Goal: Task Accomplishment & Management: Use online tool/utility

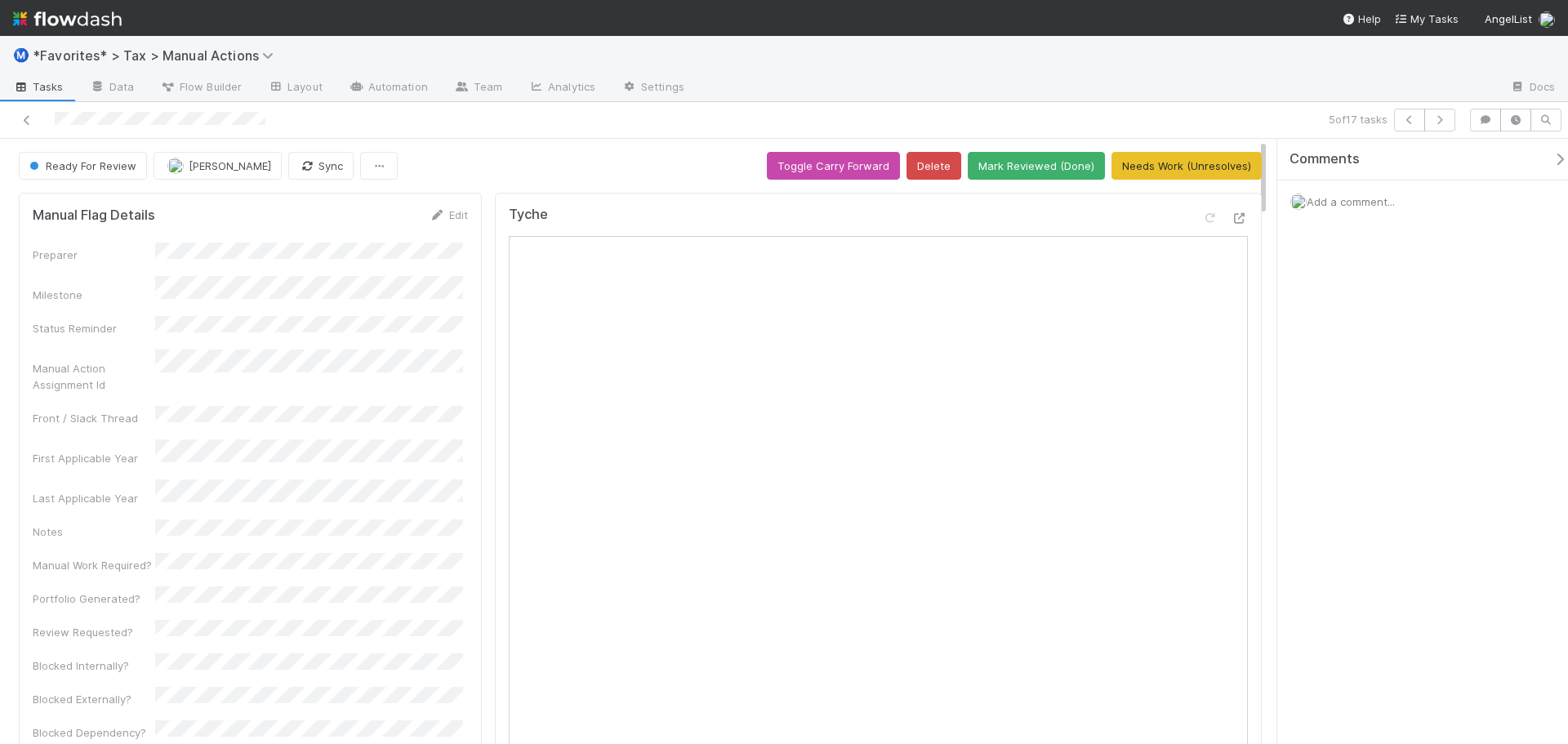
click at [1035, 107] on div "5 of 17 tasks" at bounding box center [784, 120] width 1568 height 37
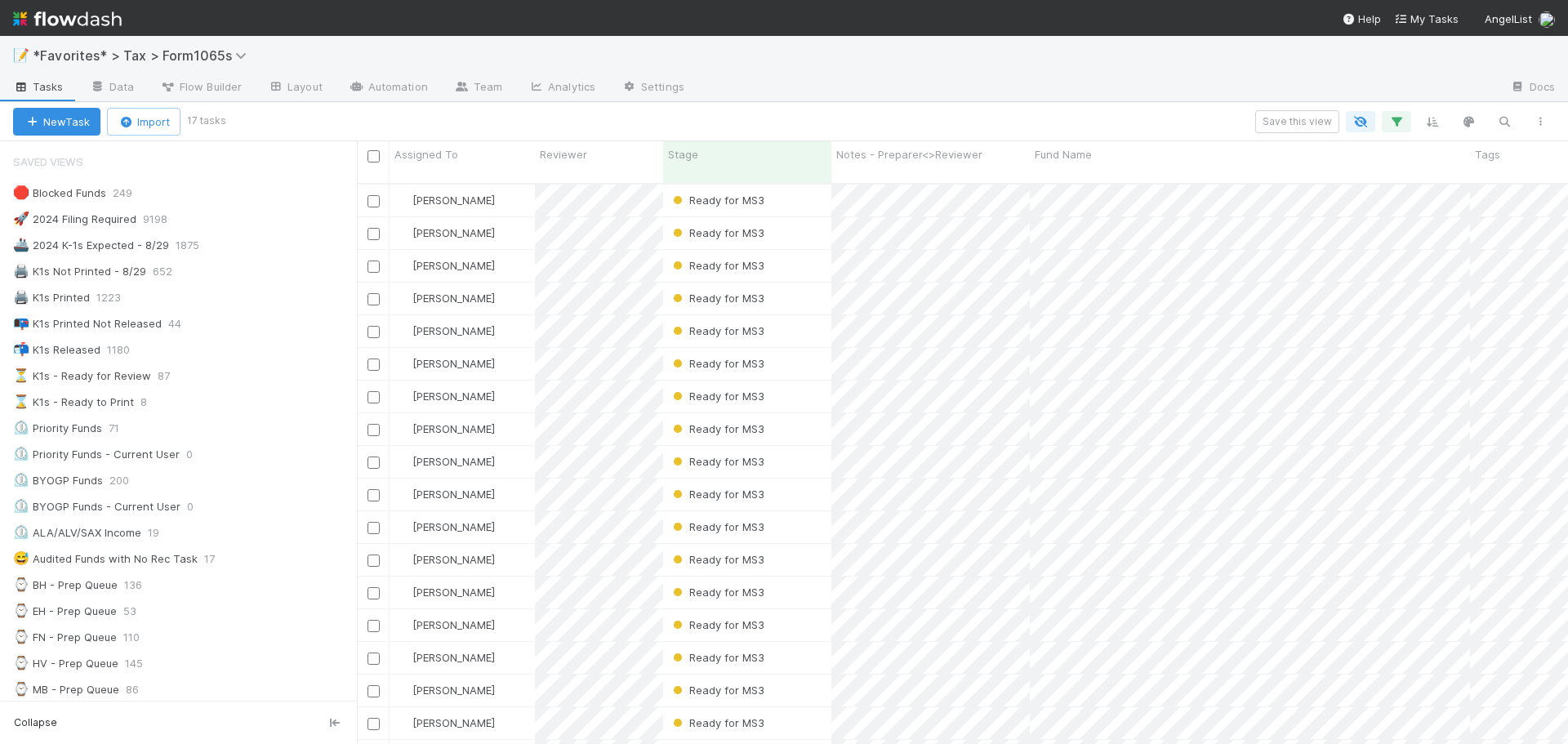
scroll to position [27, 0]
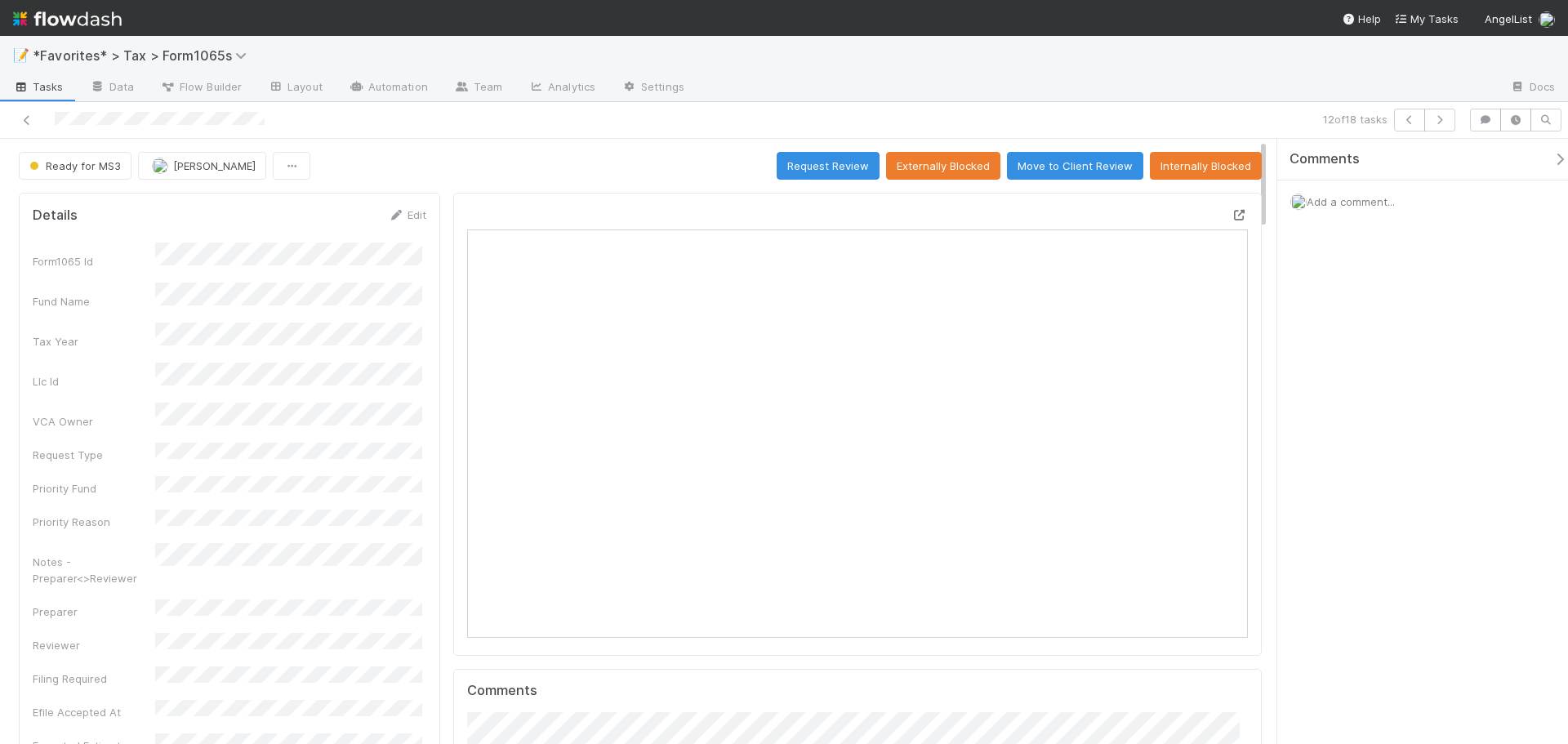
click at [1231, 214] on icon at bounding box center [1239, 215] width 16 height 11
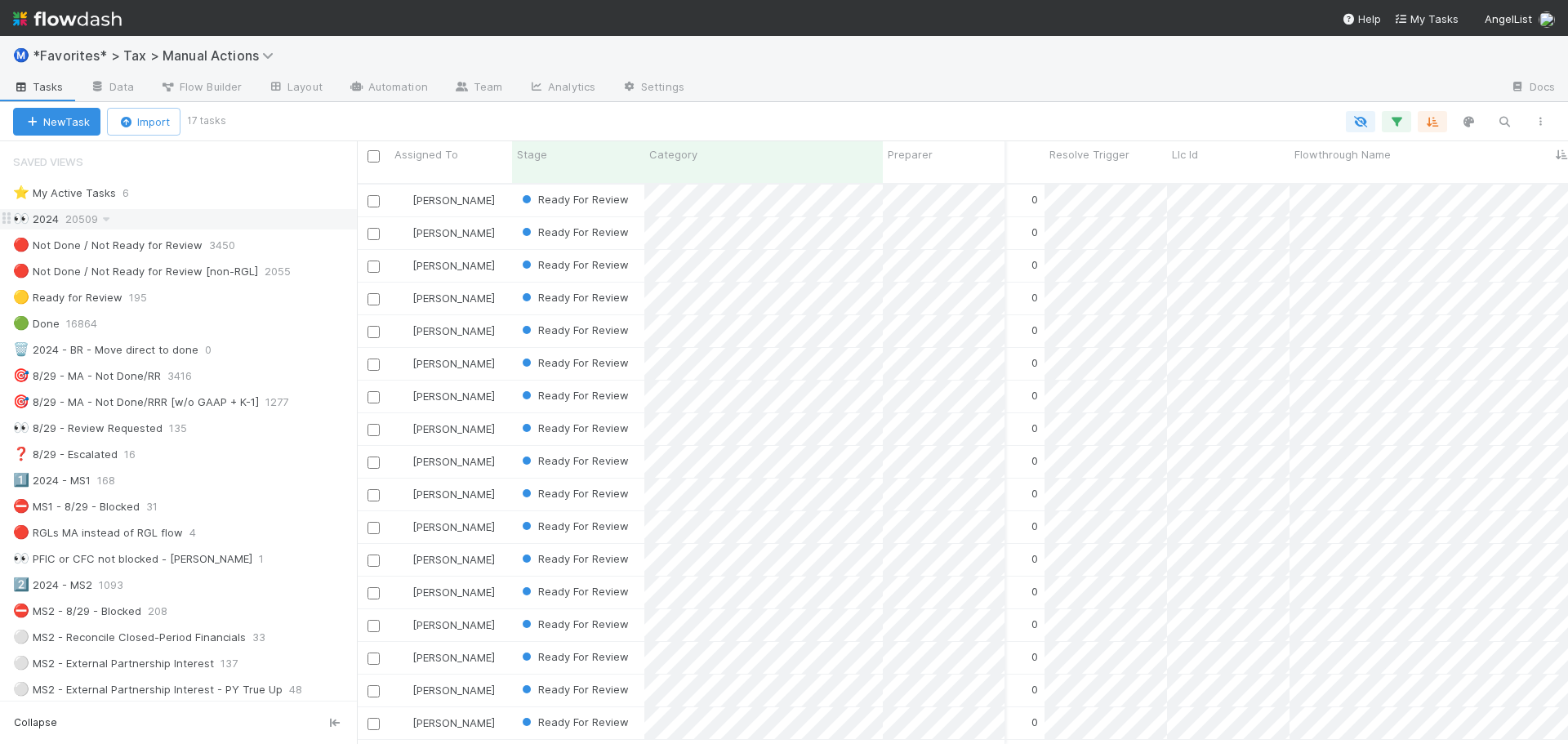
click at [173, 213] on div "👀 2024 20509" at bounding box center [185, 219] width 344 height 20
click at [1405, 121] on button "button" at bounding box center [1396, 121] width 29 height 21
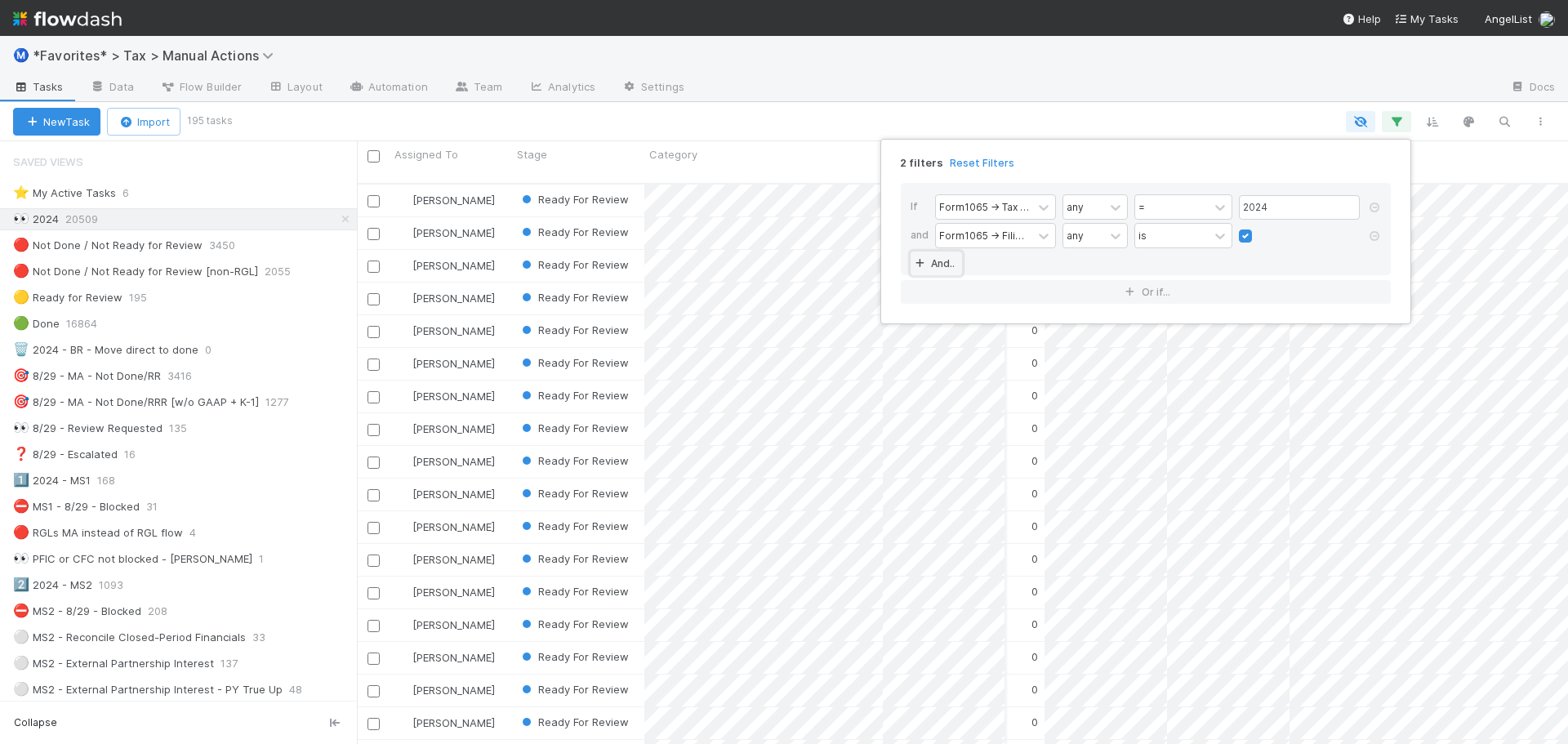
click at [945, 254] on link "And.." at bounding box center [936, 264] width 51 height 24
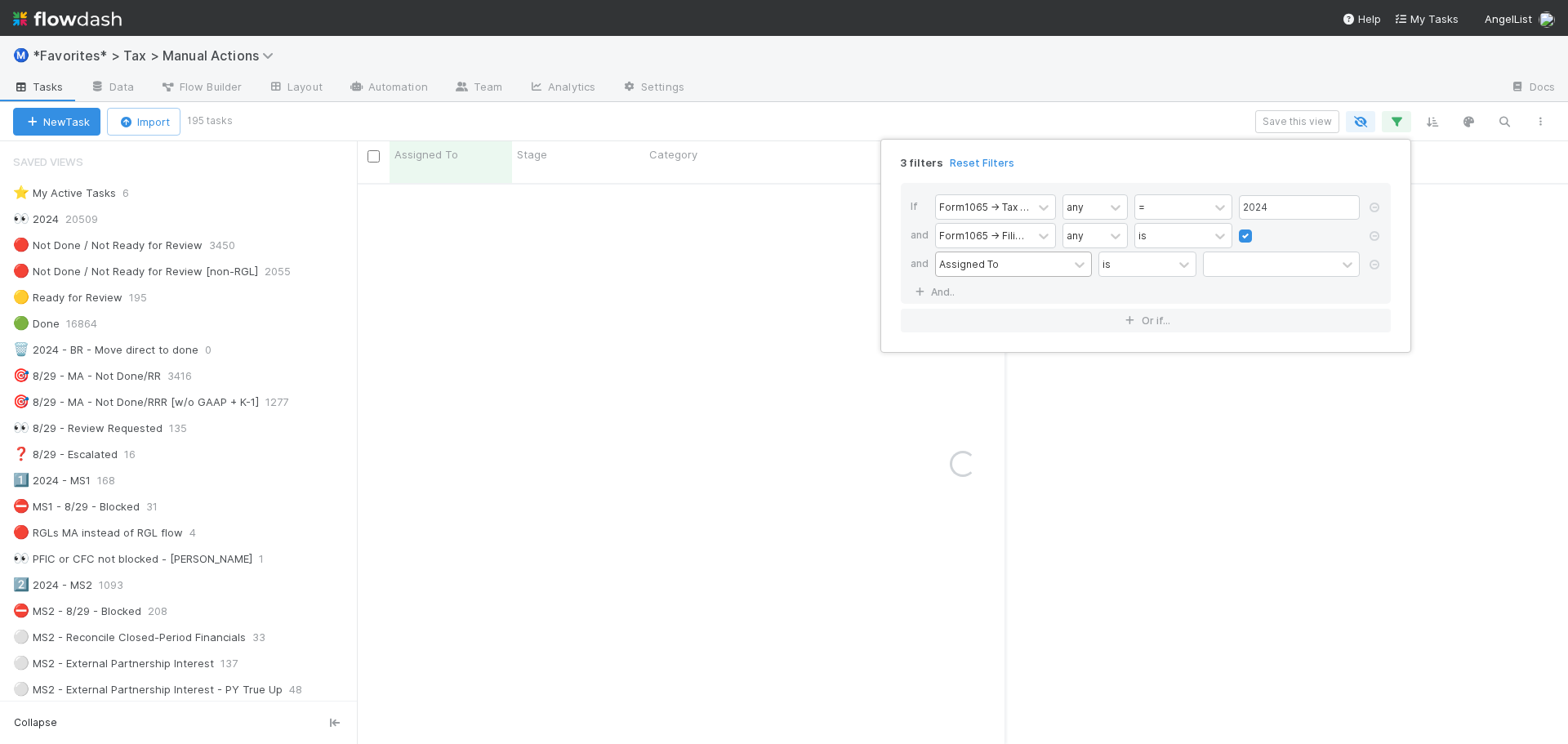
click at [962, 265] on div "Assigned To" at bounding box center [968, 263] width 60 height 14
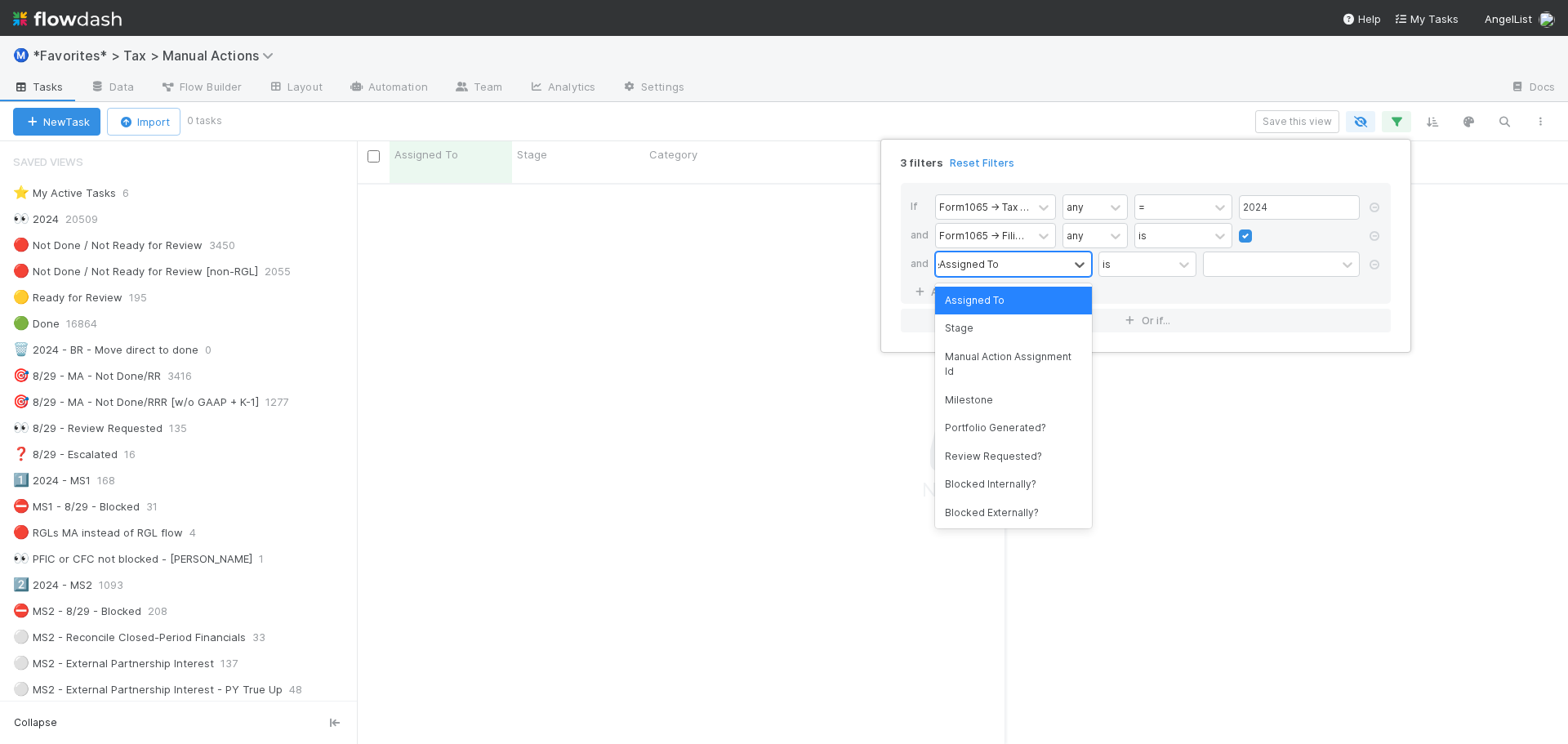
scroll to position [550, 1199]
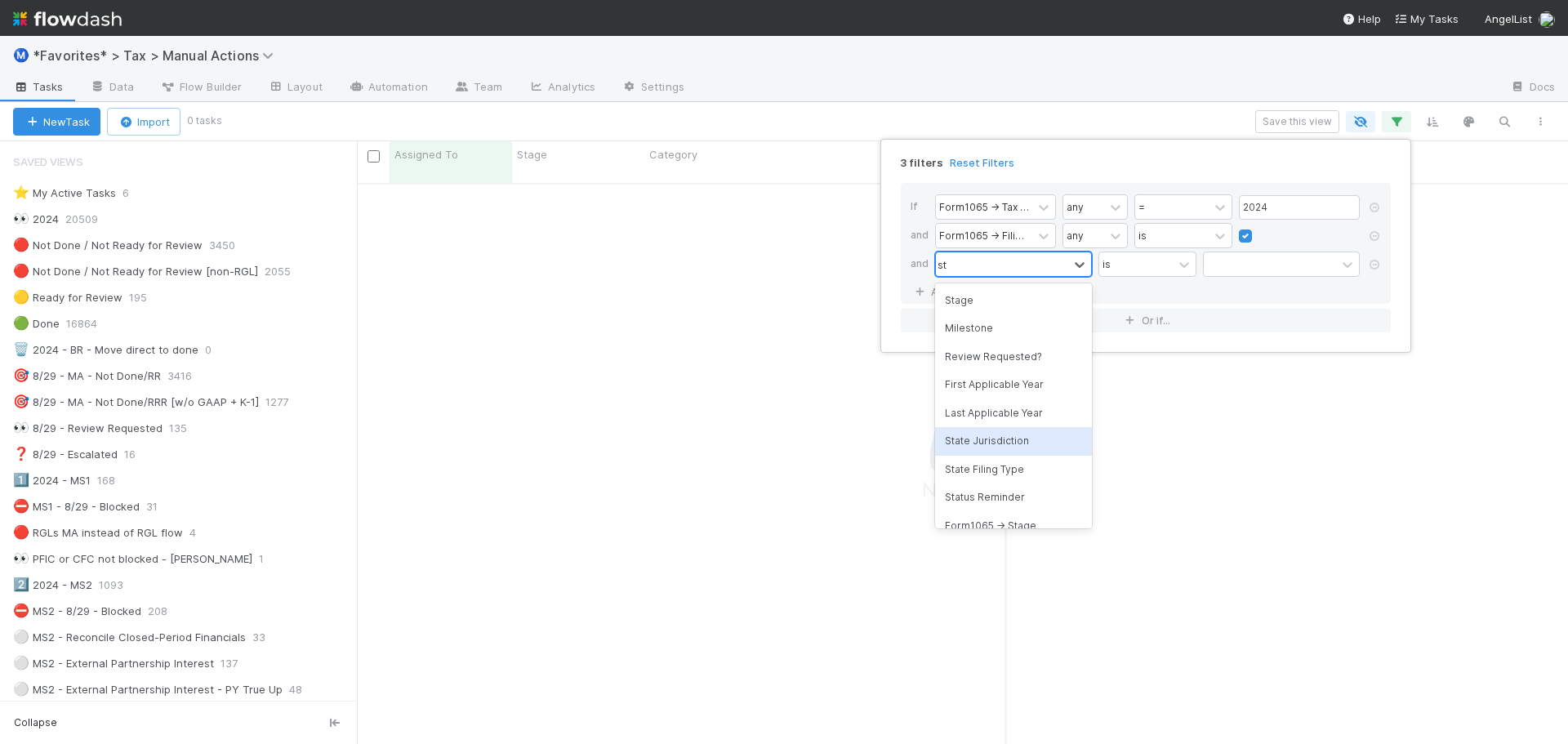
type input "s"
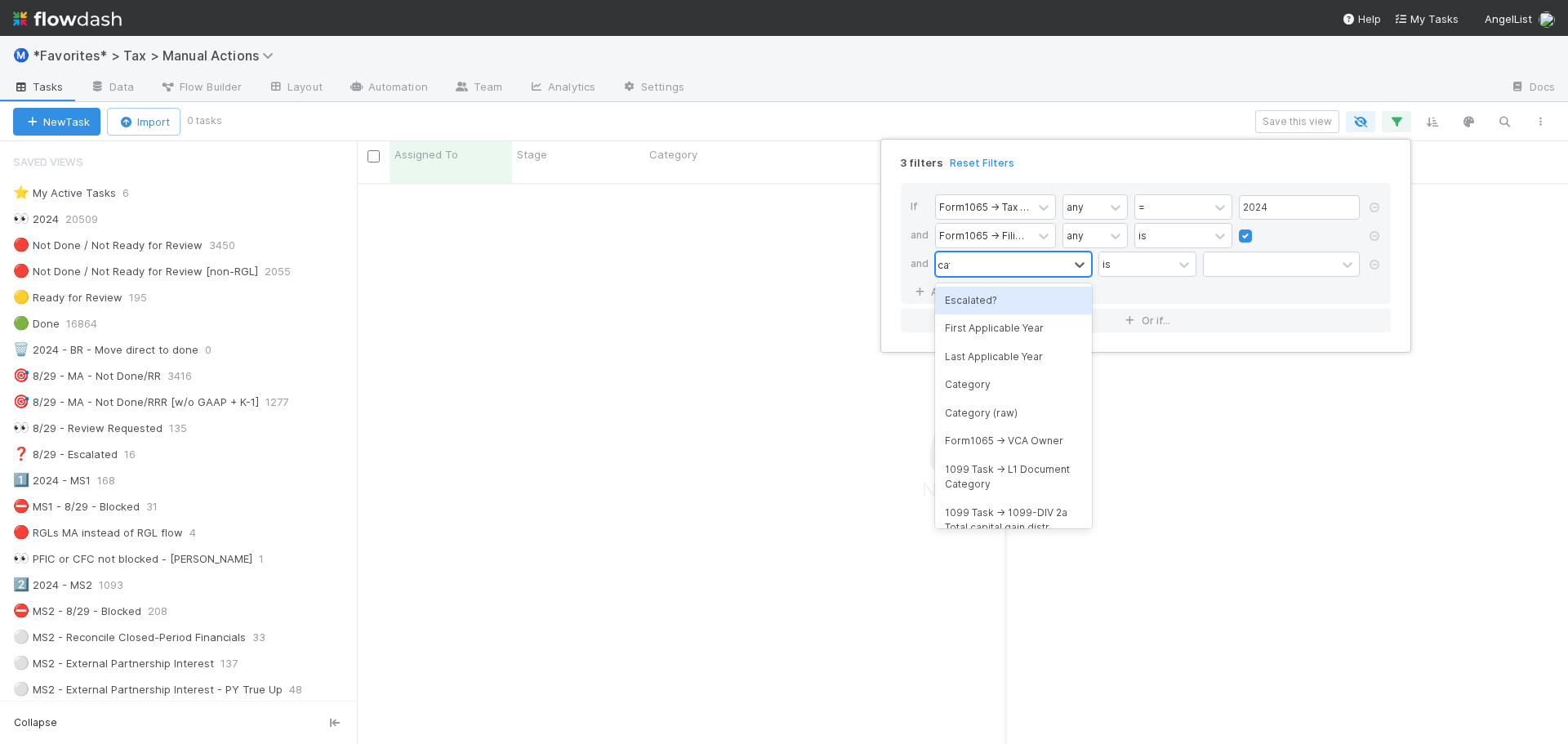
type input "cate"
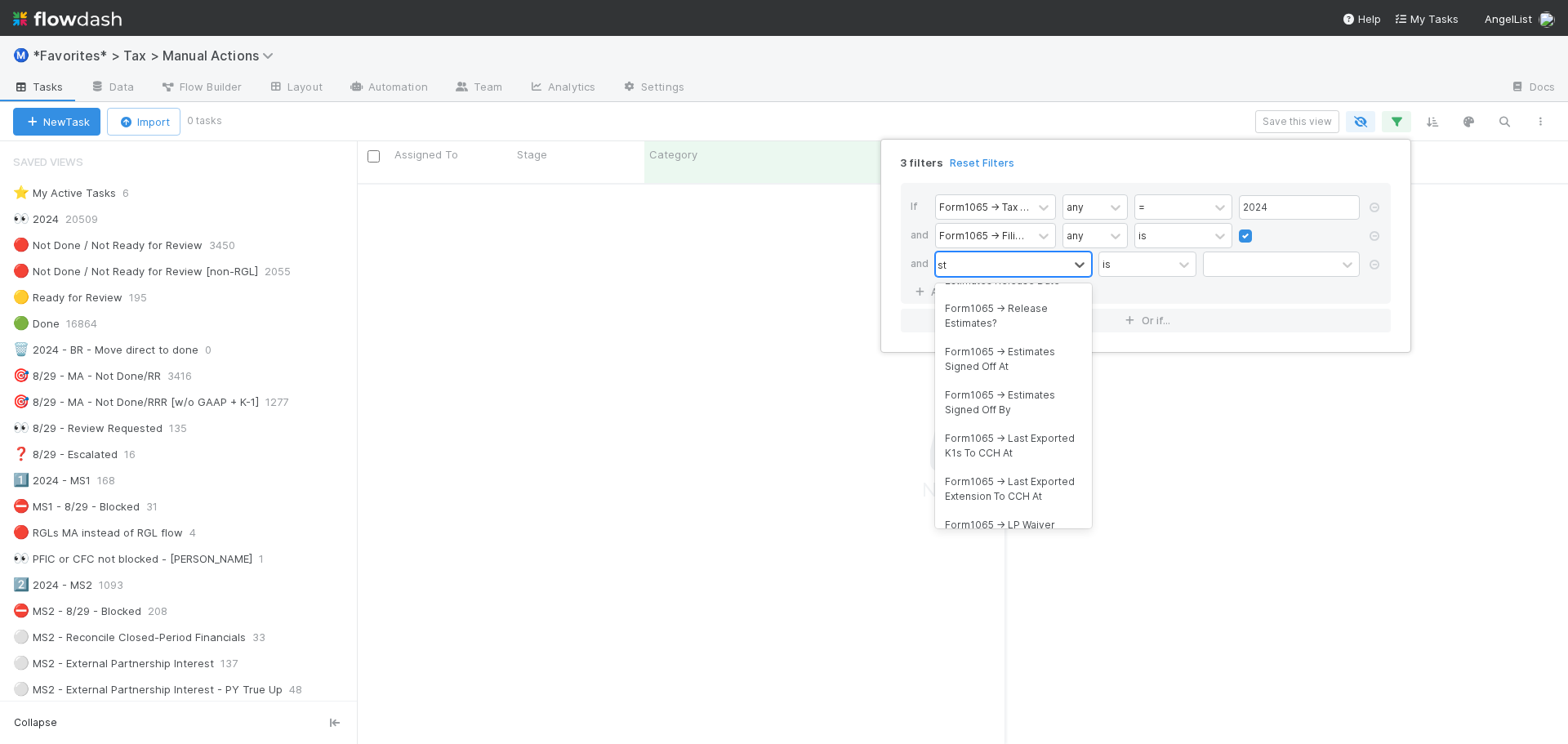
scroll to position [104, 0]
type input "sta"
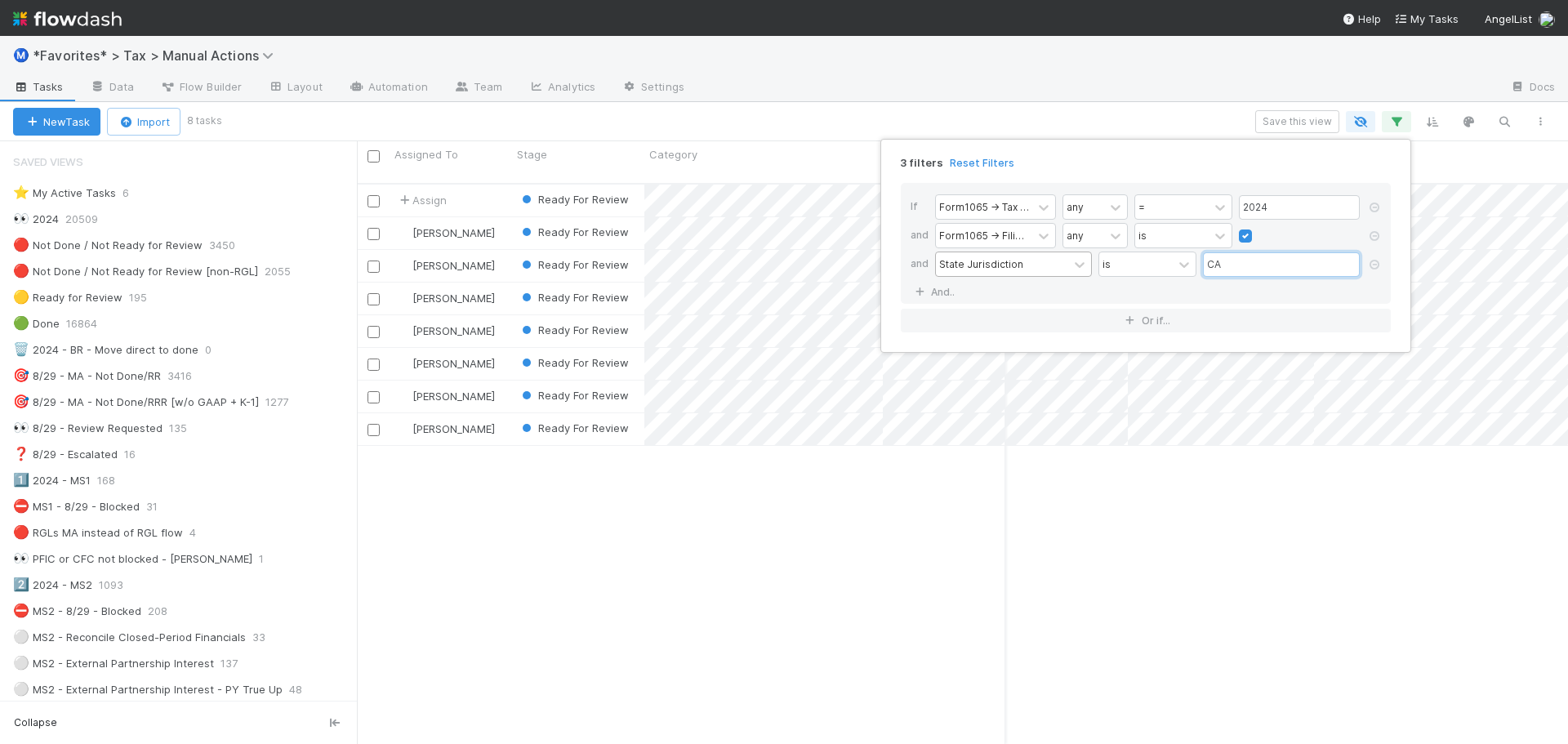
scroll to position [562, 1199]
type input "CA"
click at [1037, 103] on div "3 filters Reset Filters If Form1065 -> Tax Year any = 2024 and Form1065 -> Fili…" at bounding box center [784, 372] width 1568 height 744
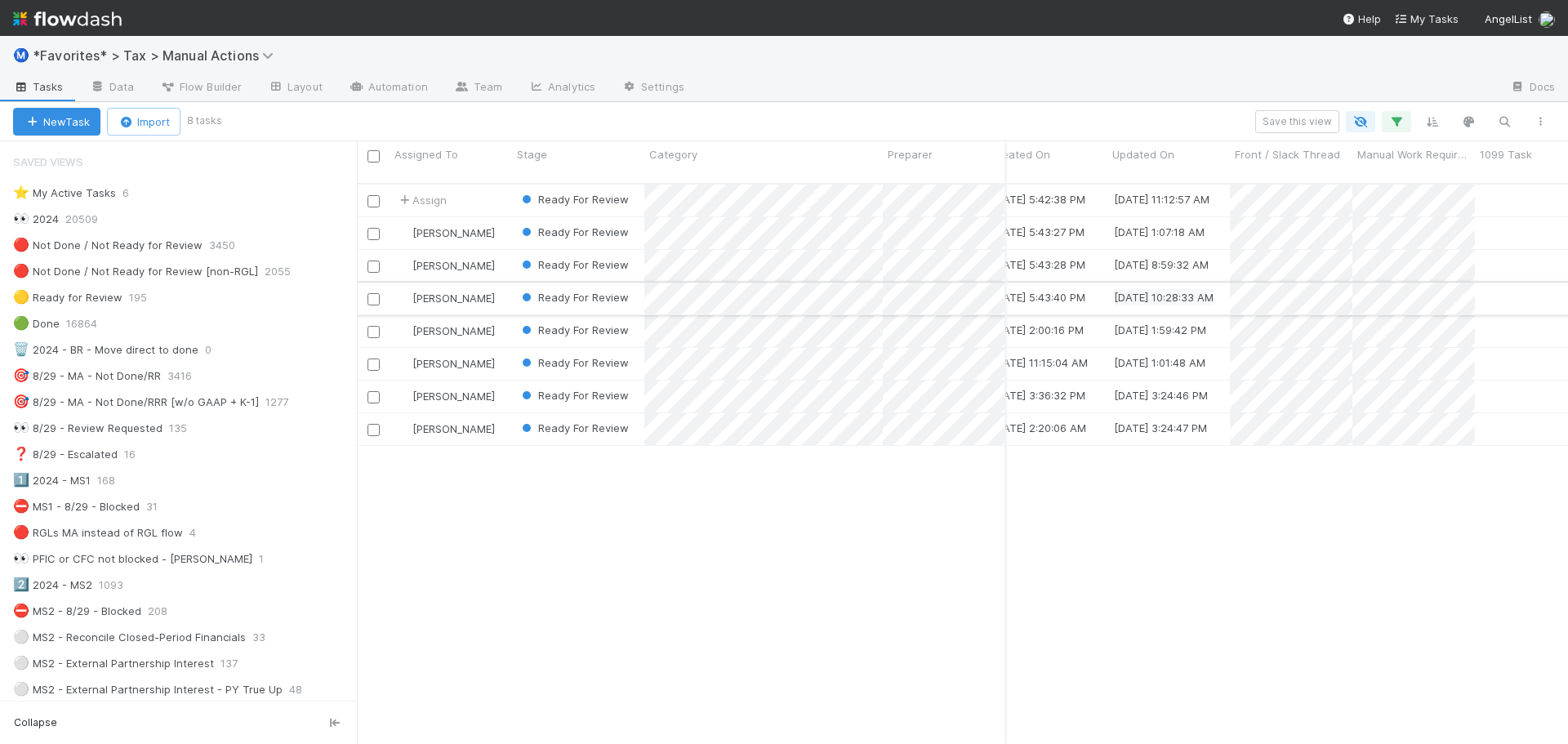
scroll to position [0, 0]
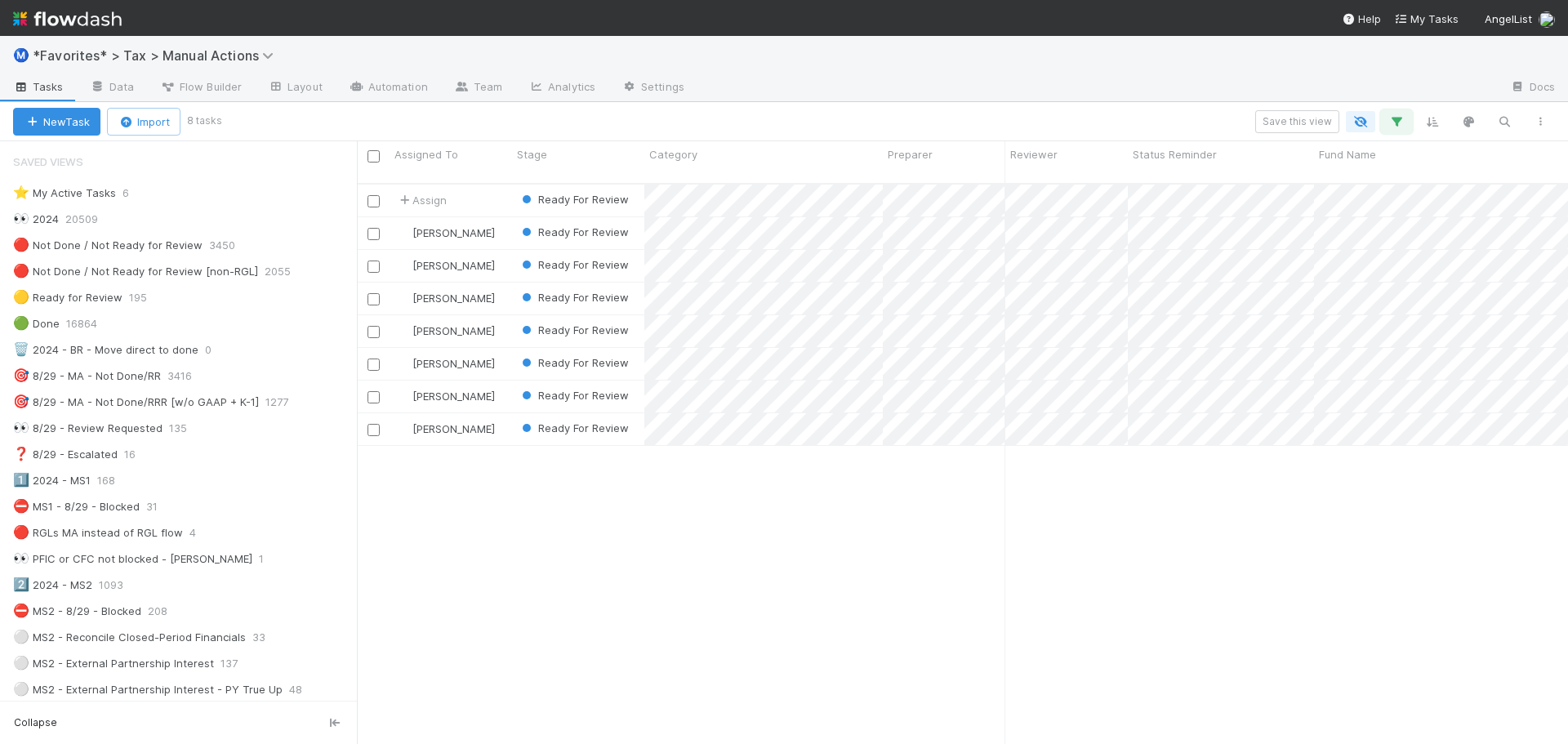
click at [1395, 124] on icon "button" at bounding box center [1395, 121] width 16 height 14
click at [1047, 100] on div "3 filters Reset Filters If Form1065 -> Tax Year any = 2024 and Form1065 -> Fili…" at bounding box center [784, 372] width 1568 height 744
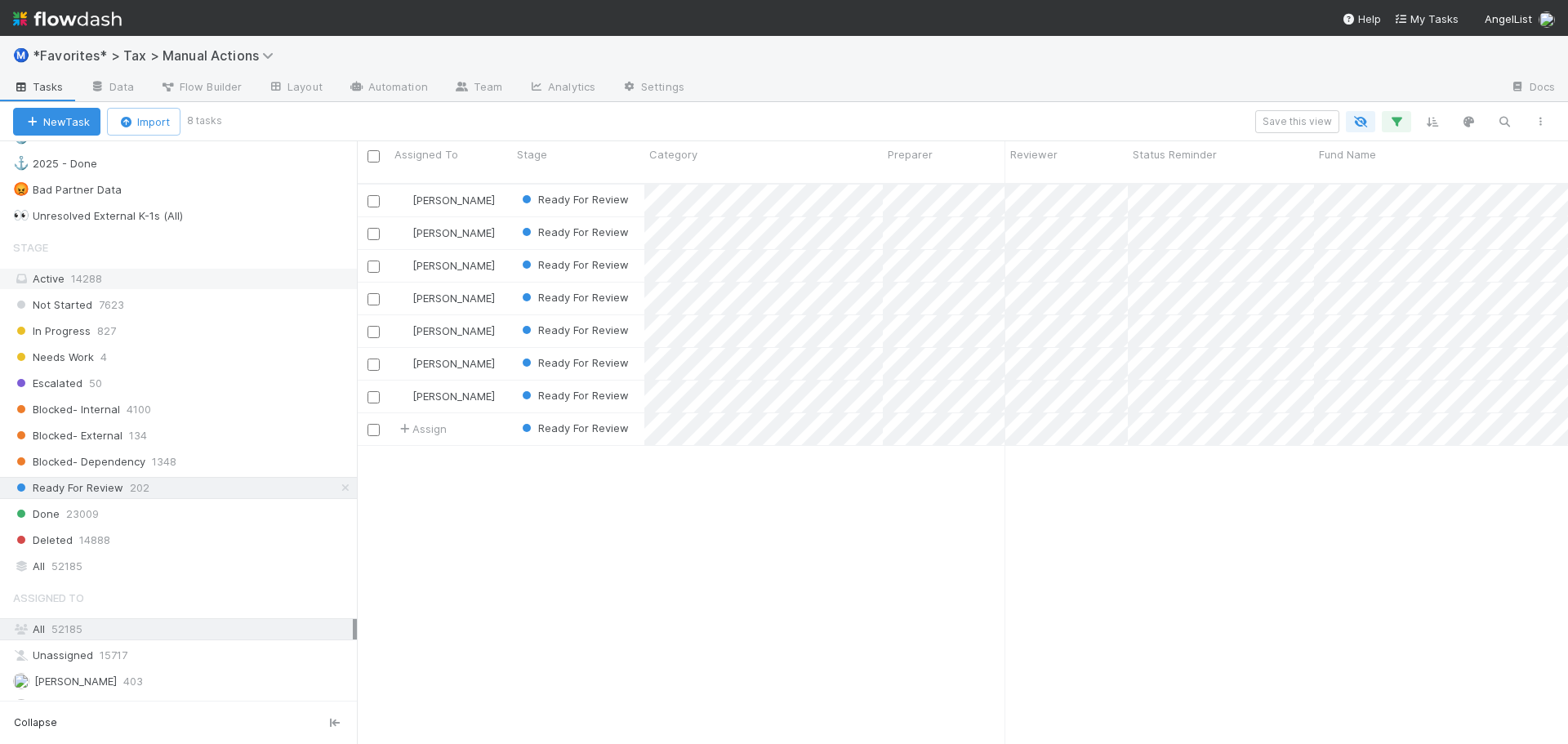
click at [146, 283] on div "Active 14288" at bounding box center [183, 279] width 339 height 20
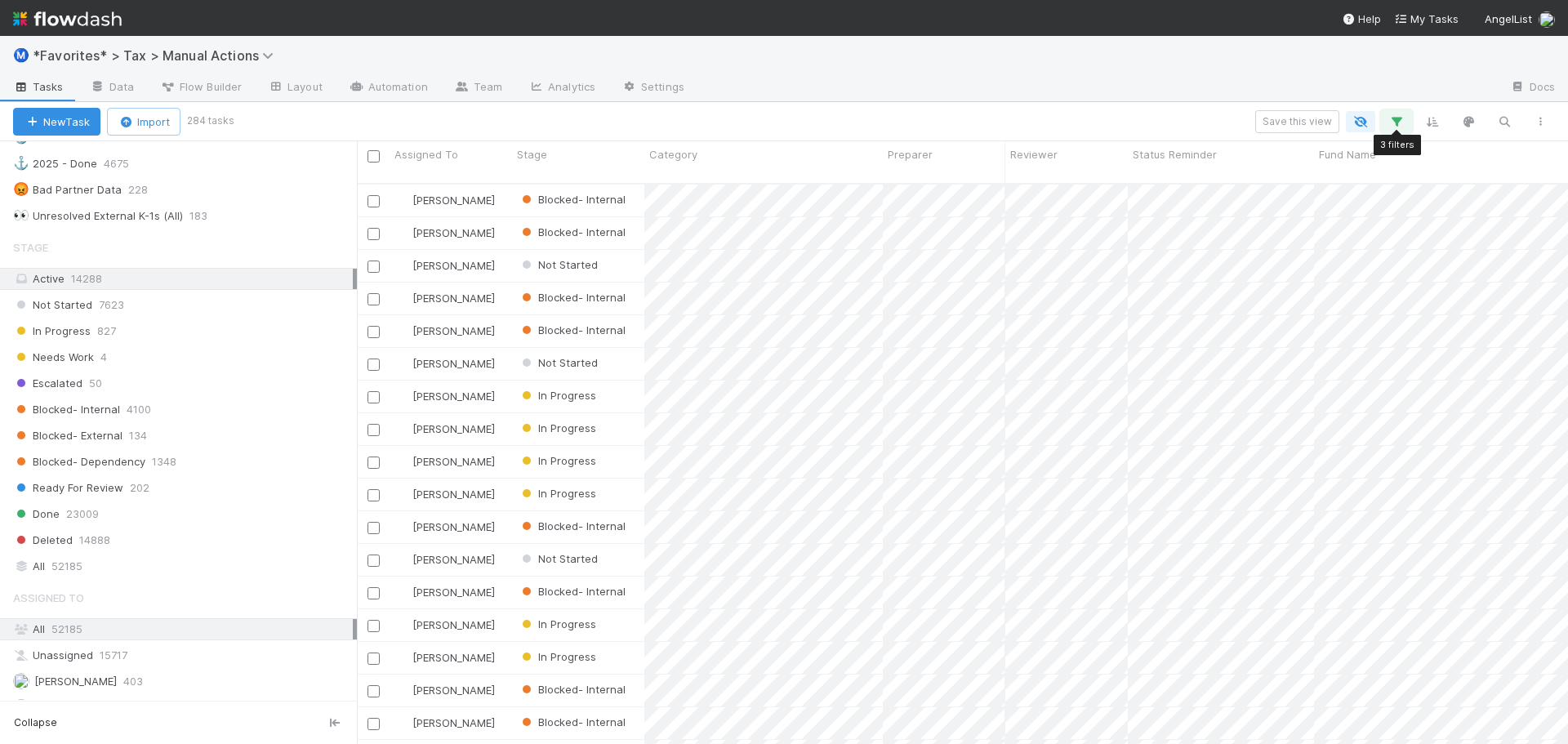
click at [1397, 120] on icon "button" at bounding box center [1395, 121] width 16 height 14
click at [941, 288] on link "And.." at bounding box center [936, 292] width 51 height 24
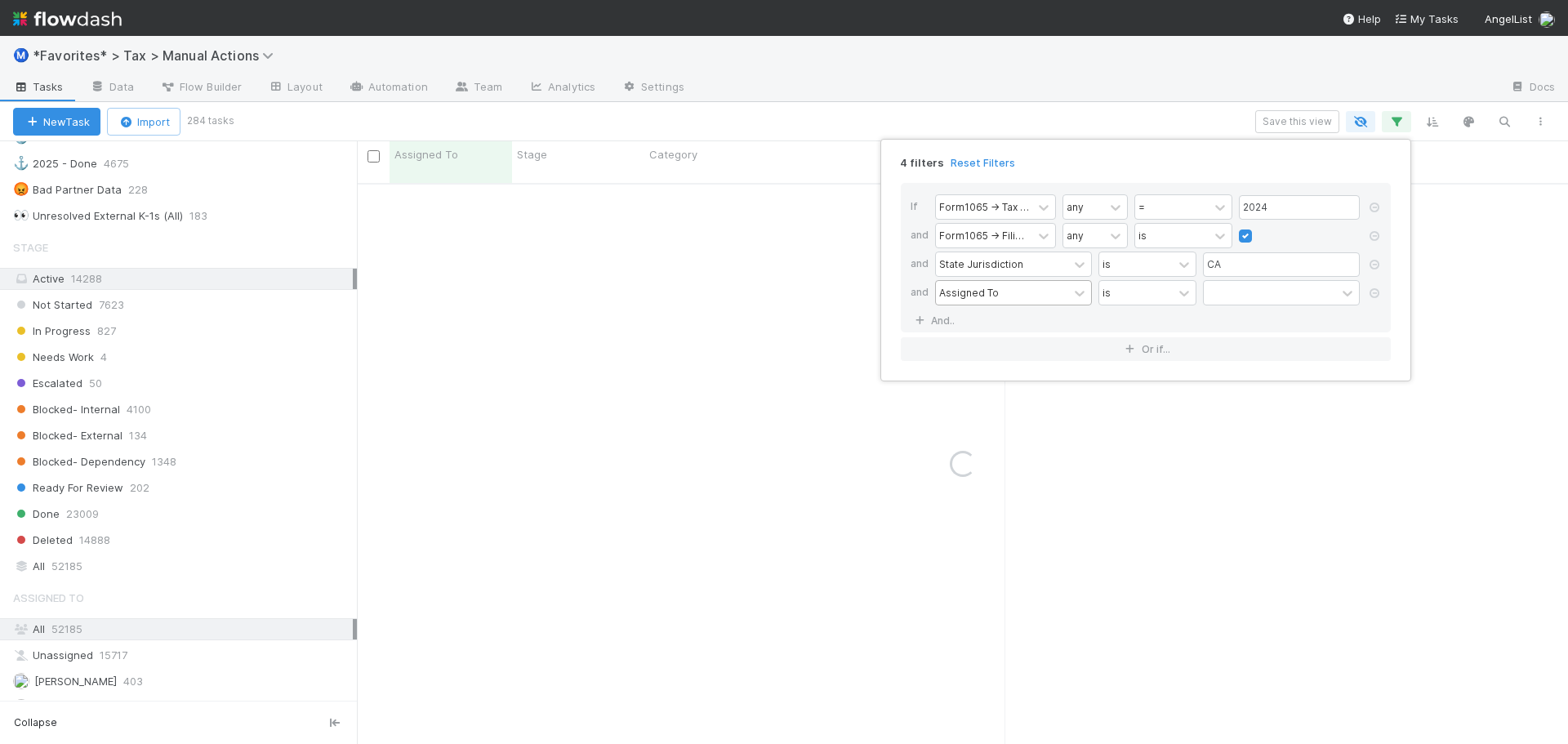
click at [985, 281] on div "Assigned To" at bounding box center [1013, 293] width 157 height 25
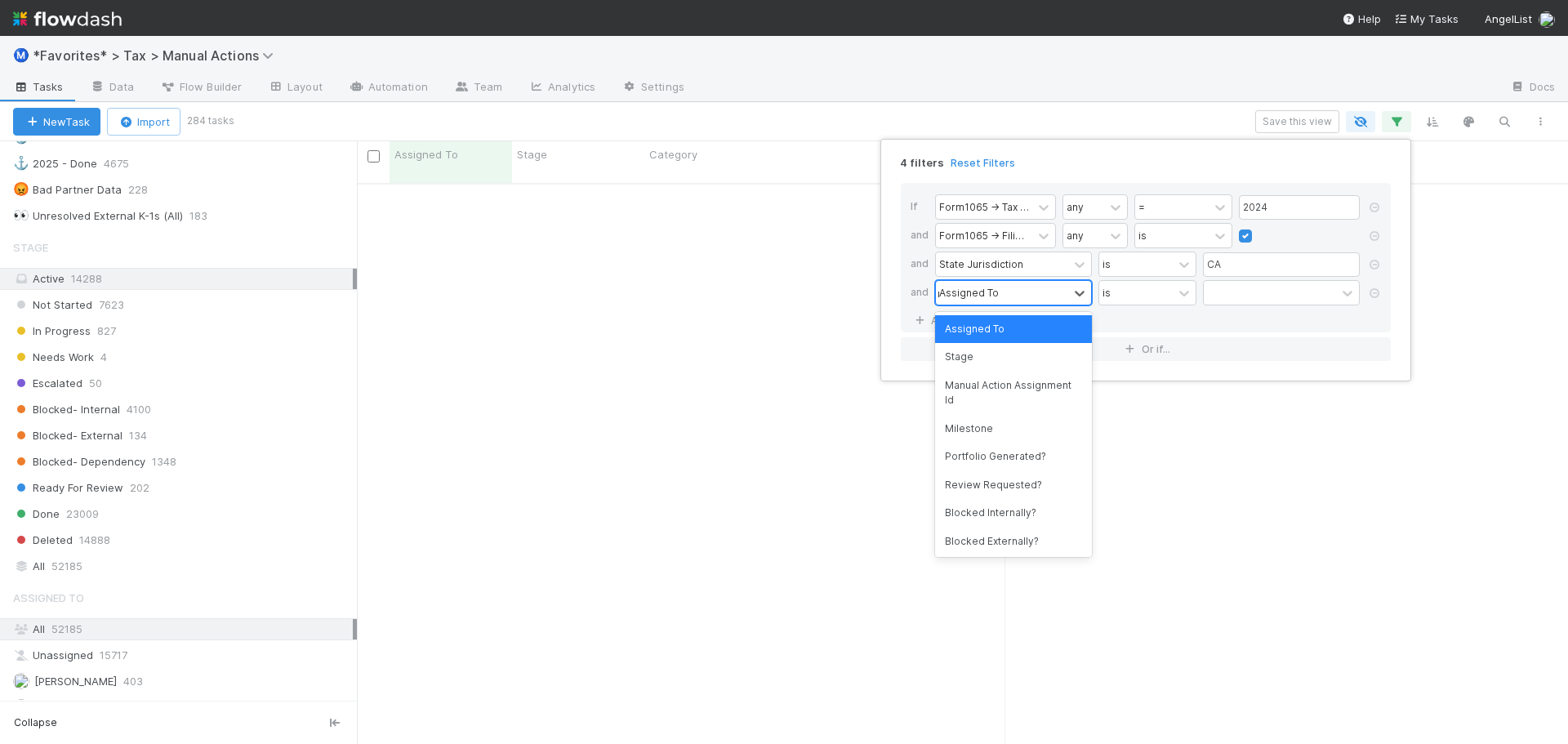
type input "mile"
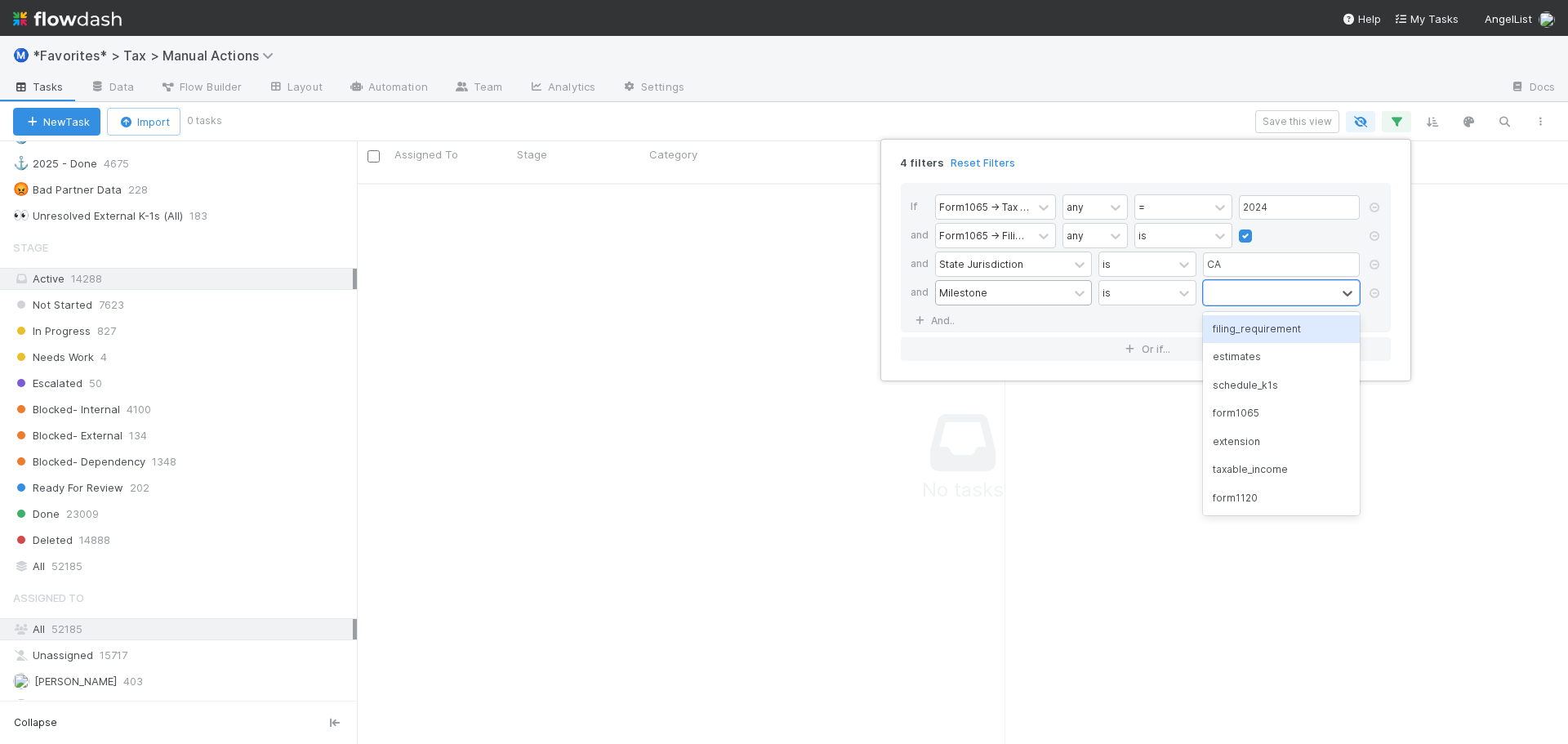
scroll to position [550, 1199]
type input "sch"
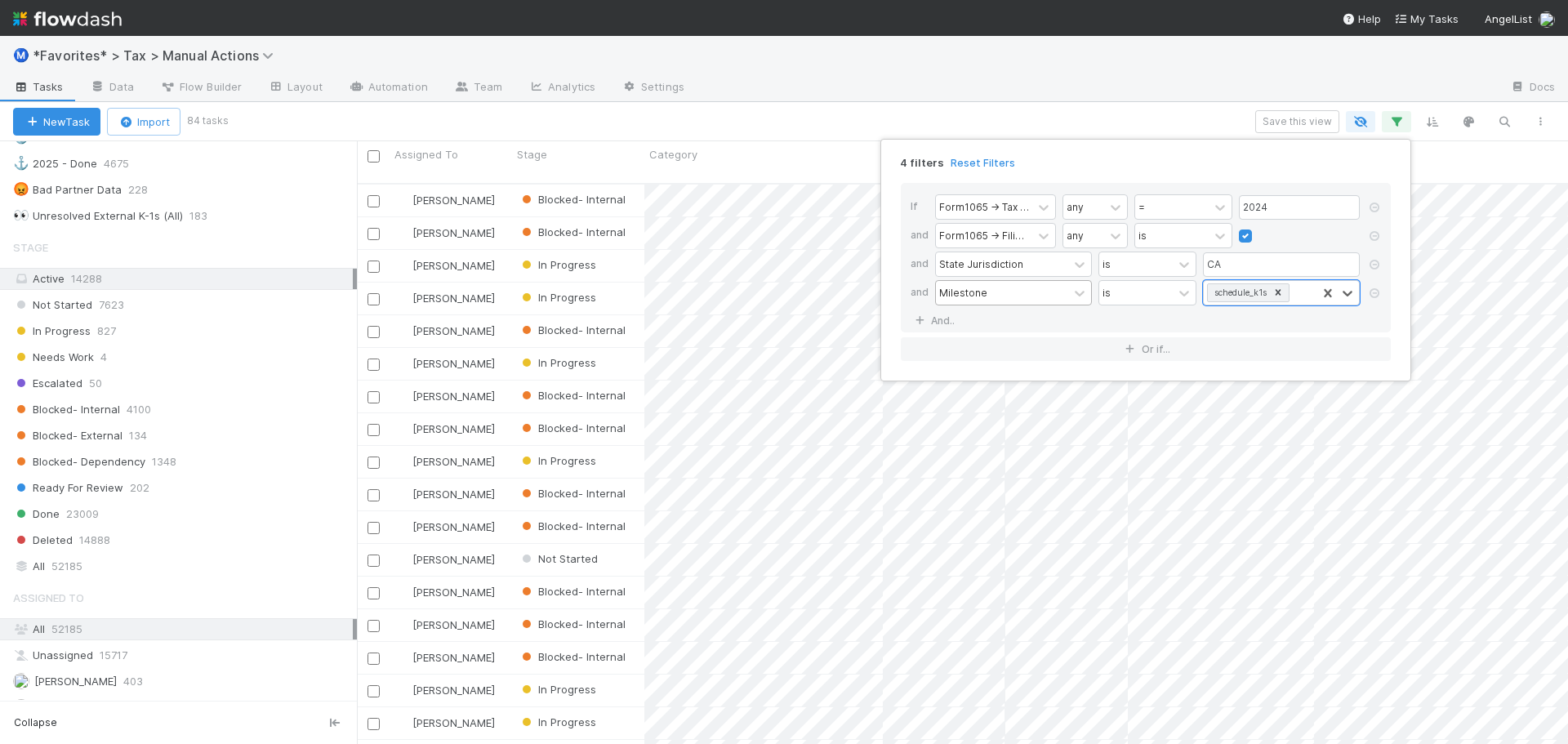
scroll to position [562, 1199]
click at [1020, 71] on div "4 filters Reset Filters If Form1065 -> Tax Year any = 2024 and Form1065 -> Fili…" at bounding box center [784, 372] width 1568 height 744
